Goal: Task Accomplishment & Management: Manage account settings

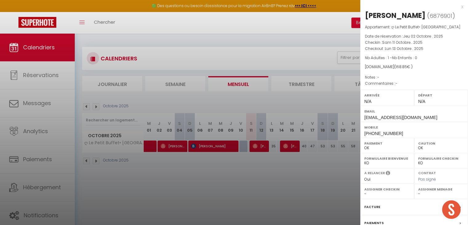
select select "0"
click at [459, 5] on div "x [PERSON_NAME] ( 6876901 ) Appartement : ღ Le Petit Buffet• Hyper Centre Date …" at bounding box center [414, 143] width 108 height 287
click at [456, 7] on div "x" at bounding box center [411, 6] width 103 height 7
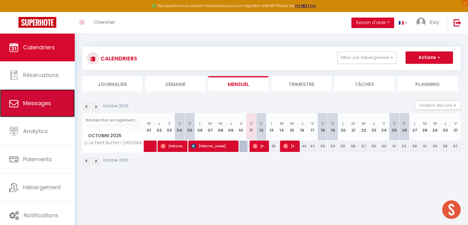
click at [44, 105] on span "Messages" at bounding box center [37, 103] width 28 height 8
select select "message"
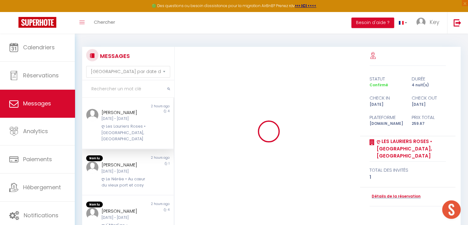
click at [133, 88] on input "text" at bounding box center [128, 88] width 92 height 17
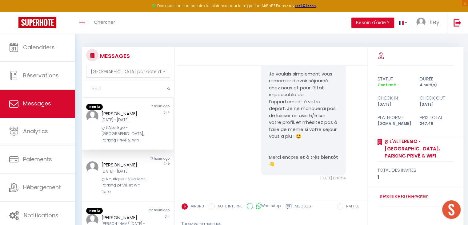
scroll to position [926, 0]
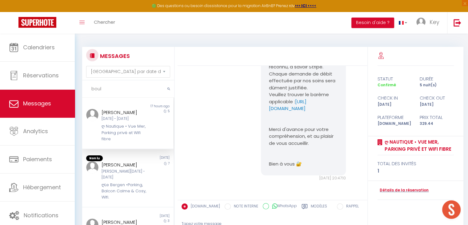
type input "boul"
click at [128, 117] on div "[DATE] - [DATE]" at bounding box center [124, 119] width 45 height 6
click at [382, 191] on link "Détails de la réservation" at bounding box center [403, 190] width 51 height 6
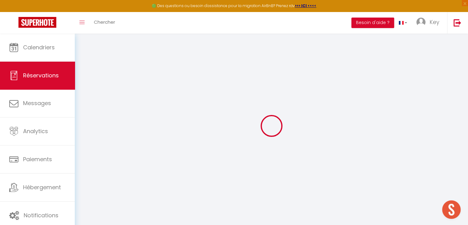
select select
checkbox input "false"
select select
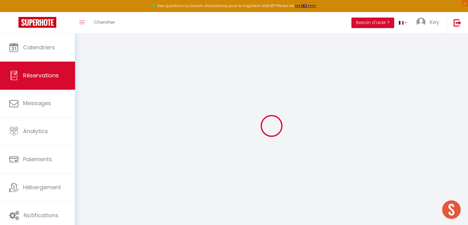
checkbox input "false"
type textarea "** THIS RESERVATION HAS BEEN PRE-PAID ** You have a booker that would like free…"
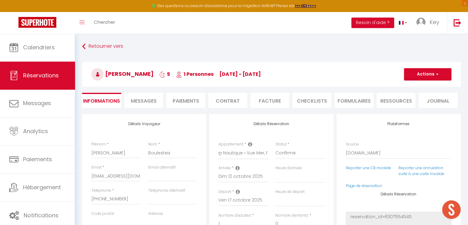
type input "45"
type input "13.54"
select select
checkbox input "false"
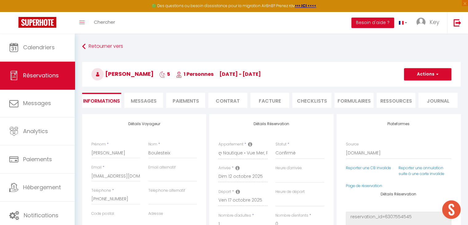
select select
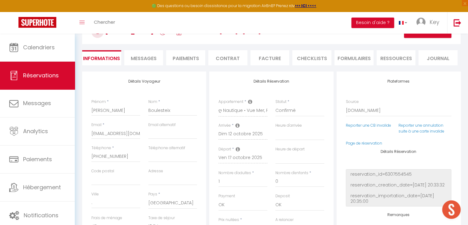
scroll to position [42, 0]
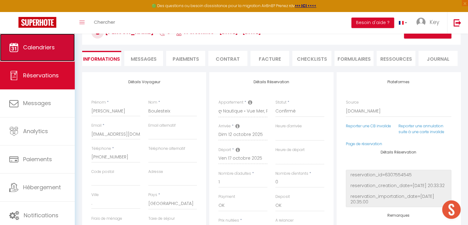
click at [46, 54] on link "Calendriers" at bounding box center [37, 48] width 75 height 28
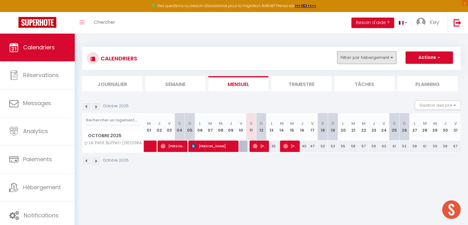
click at [390, 58] on button "Filtrer par hébergement" at bounding box center [366, 57] width 59 height 12
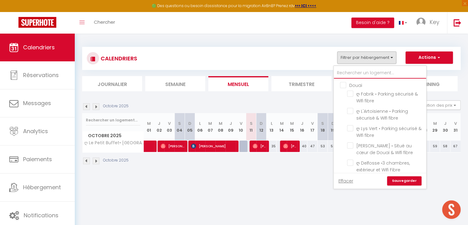
click at [371, 77] on input "text" at bounding box center [380, 72] width 92 height 11
type input "N"
checkbox input "false"
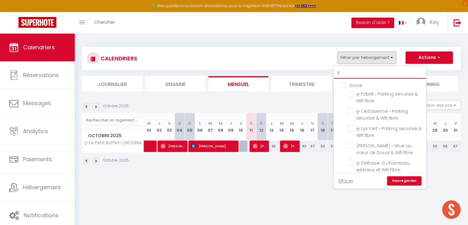
checkbox input "false"
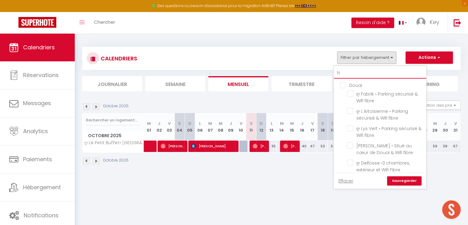
checkbox input "false"
checkbox input "true"
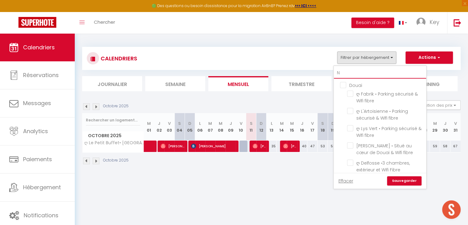
checkbox input "false"
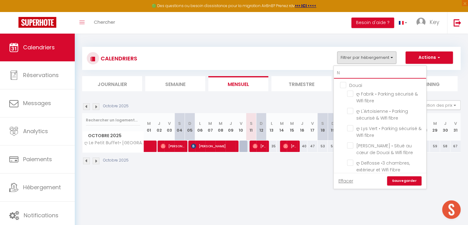
checkbox input "false"
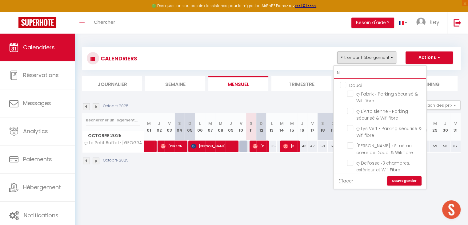
checkbox input "false"
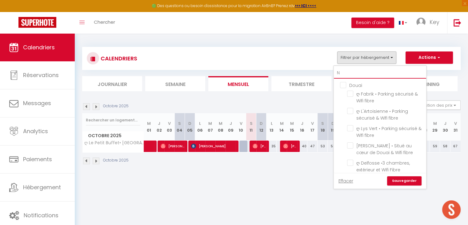
checkbox input "false"
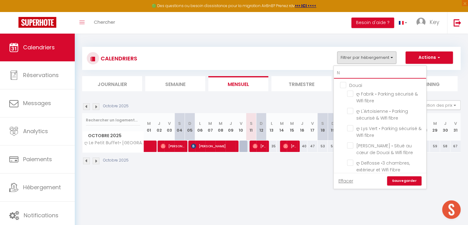
checkbox input "false"
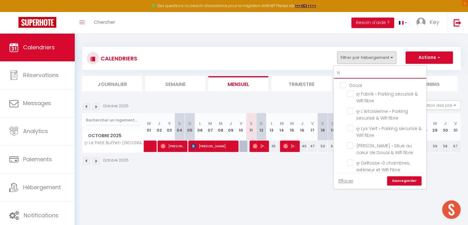
checkbox input "false"
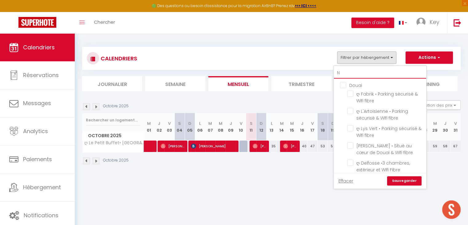
checkbox input "false"
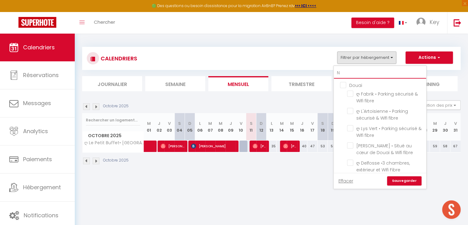
checkbox input "false"
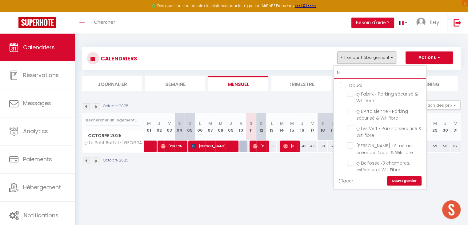
checkbox input "false"
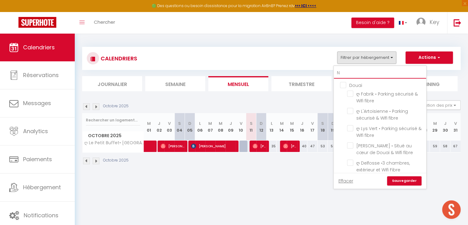
checkbox input "false"
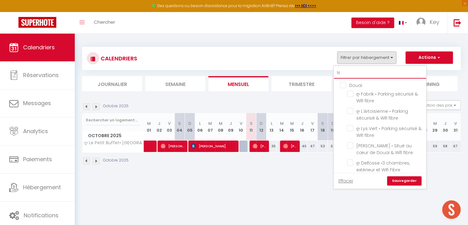
checkbox input "false"
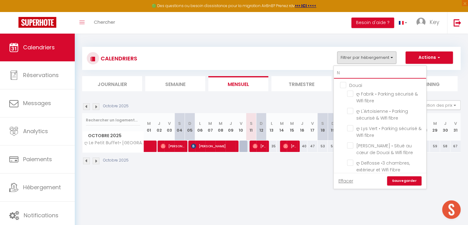
checkbox input "false"
type input "Né"
checkbox input "false"
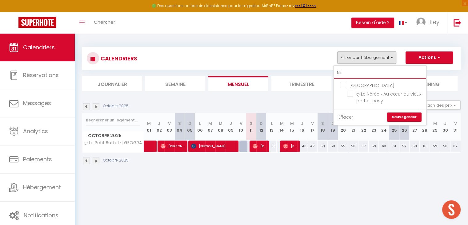
type input "Nér"
checkbox input "false"
type input "Nér"
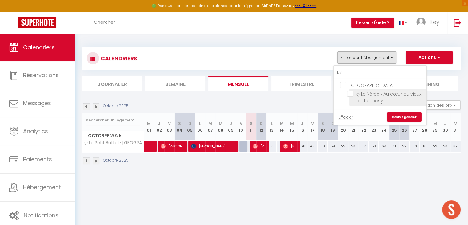
click at [350, 95] on input "ღ Le Nérée • Au cœur du vieux port et cosy" at bounding box center [385, 93] width 77 height 6
checkbox input "true"
click at [395, 116] on link "Sauvegarder" at bounding box center [404, 116] width 34 height 9
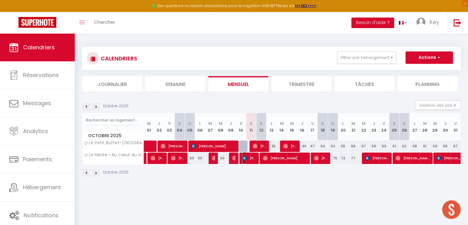
click at [245, 159] on img at bounding box center [244, 157] width 5 height 5
select select "OK"
select select "0"
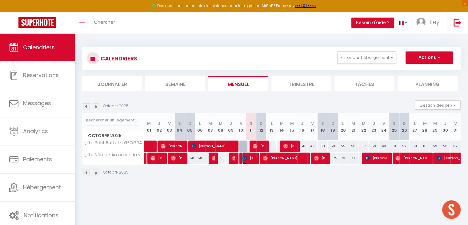
select select "1"
select select
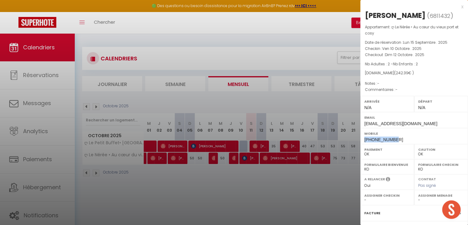
drag, startPoint x: 393, startPoint y: 138, endPoint x: 364, endPoint y: 137, distance: 28.3
click at [364, 137] on span "[PHONE_NUMBER]" at bounding box center [383, 139] width 39 height 5
copy span "[PHONE_NUMBER]"
click at [313, 174] on div at bounding box center [234, 112] width 468 height 225
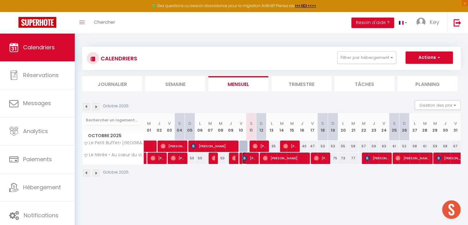
click at [247, 159] on img at bounding box center [244, 157] width 5 height 5
